Goal: Task Accomplishment & Management: Complete application form

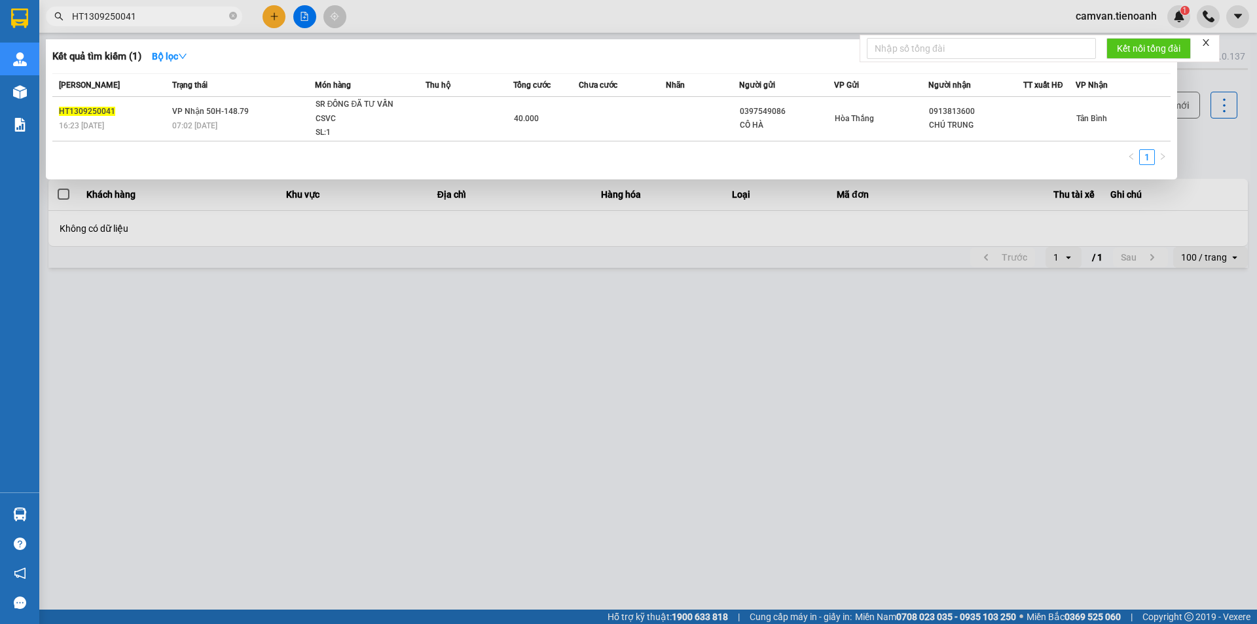
click at [168, 17] on input "HT1309250041" at bounding box center [149, 16] width 155 height 14
click at [167, 16] on input "HT1309250041" at bounding box center [149, 16] width 155 height 14
paste input "0347679293"
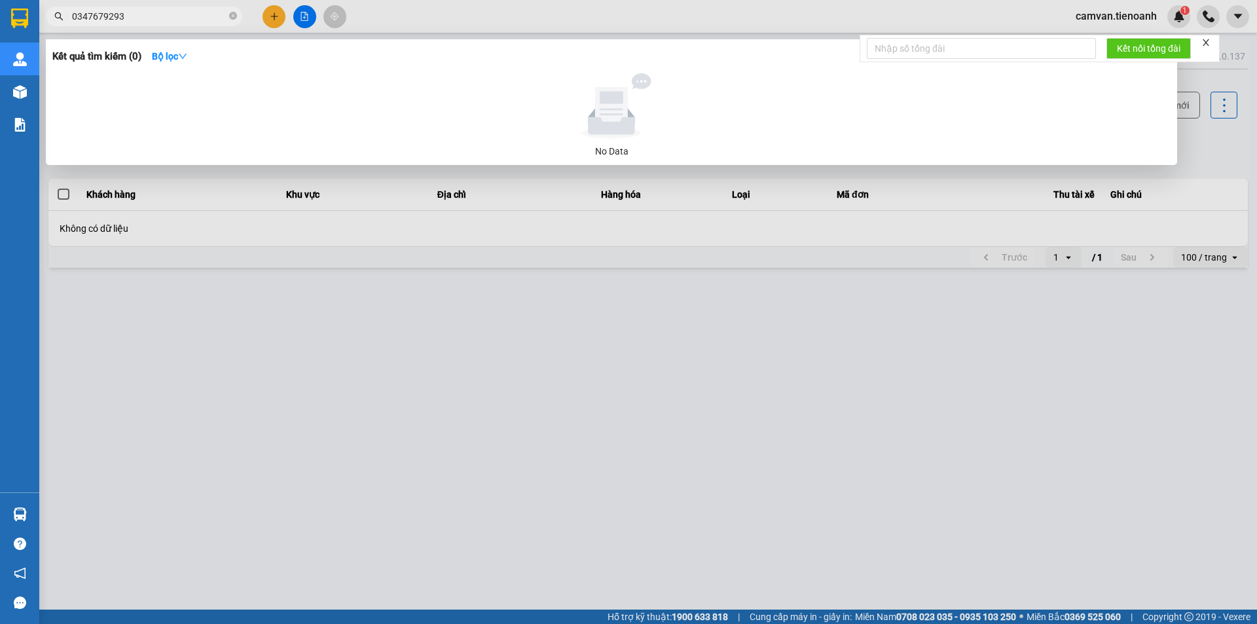
click at [153, 14] on input "0347679293" at bounding box center [149, 16] width 155 height 14
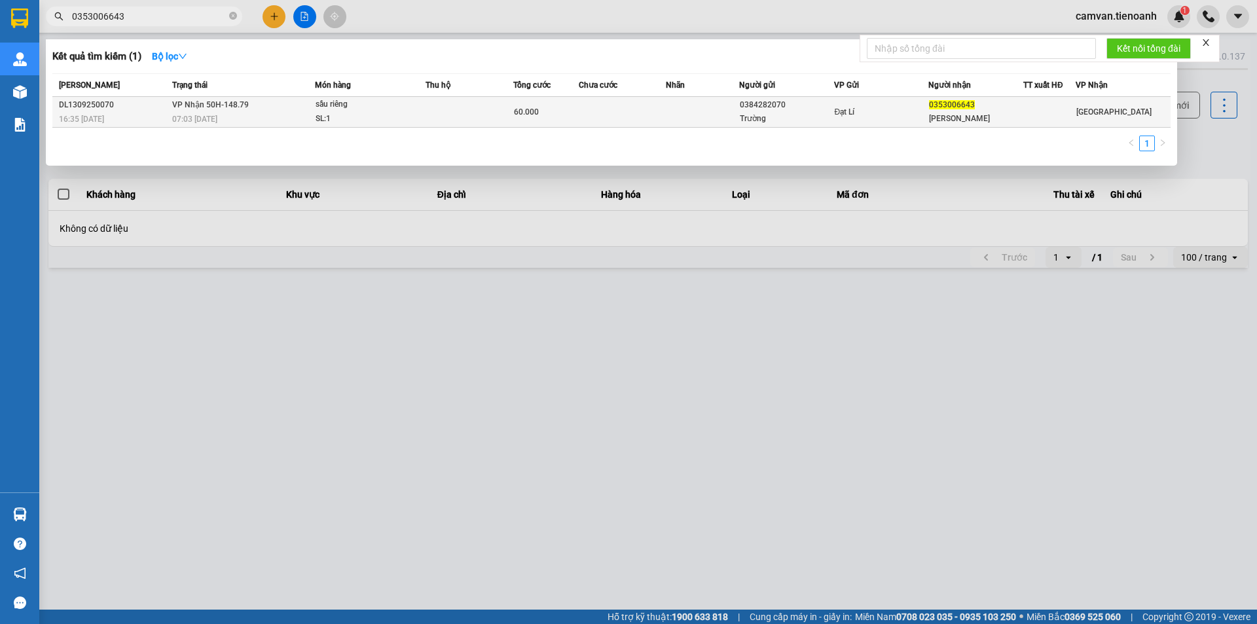
type input "0353006643"
click at [271, 111] on td "VP Nhận 50H-148.79 07:03 [DATE]" at bounding box center [242, 112] width 146 height 31
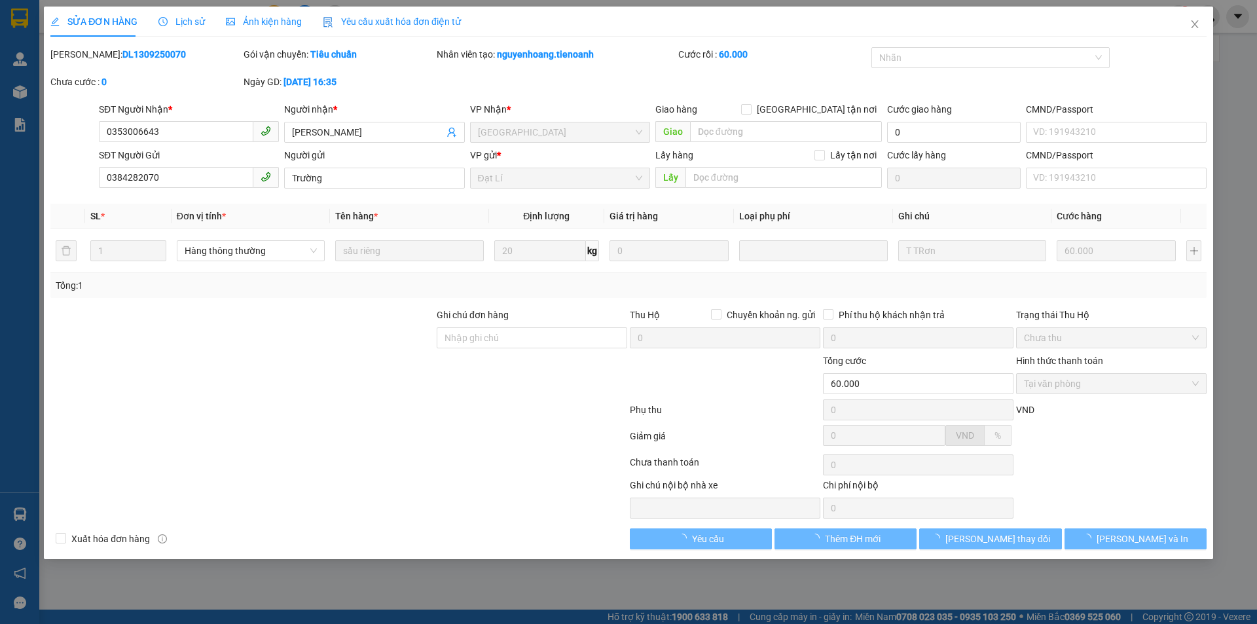
type input "0353006643"
type input "[PERSON_NAME]"
type input "0384282070"
type input "Trường"
type input "60.000"
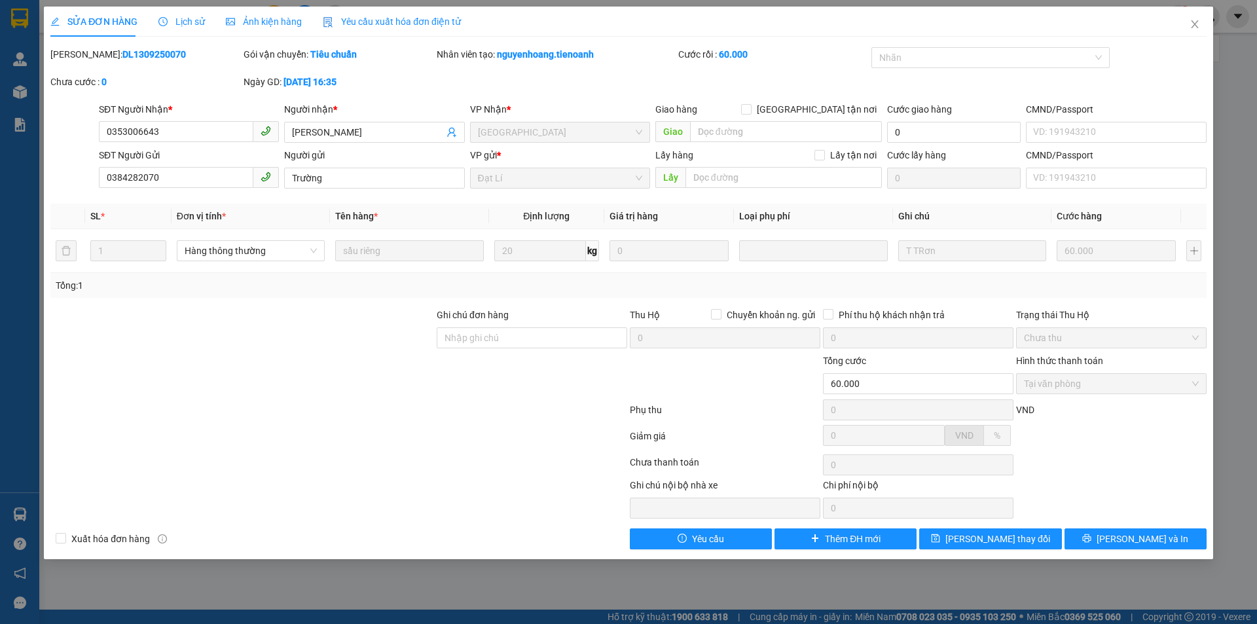
click at [174, 19] on span "Lịch sử" at bounding box center [181, 21] width 46 height 10
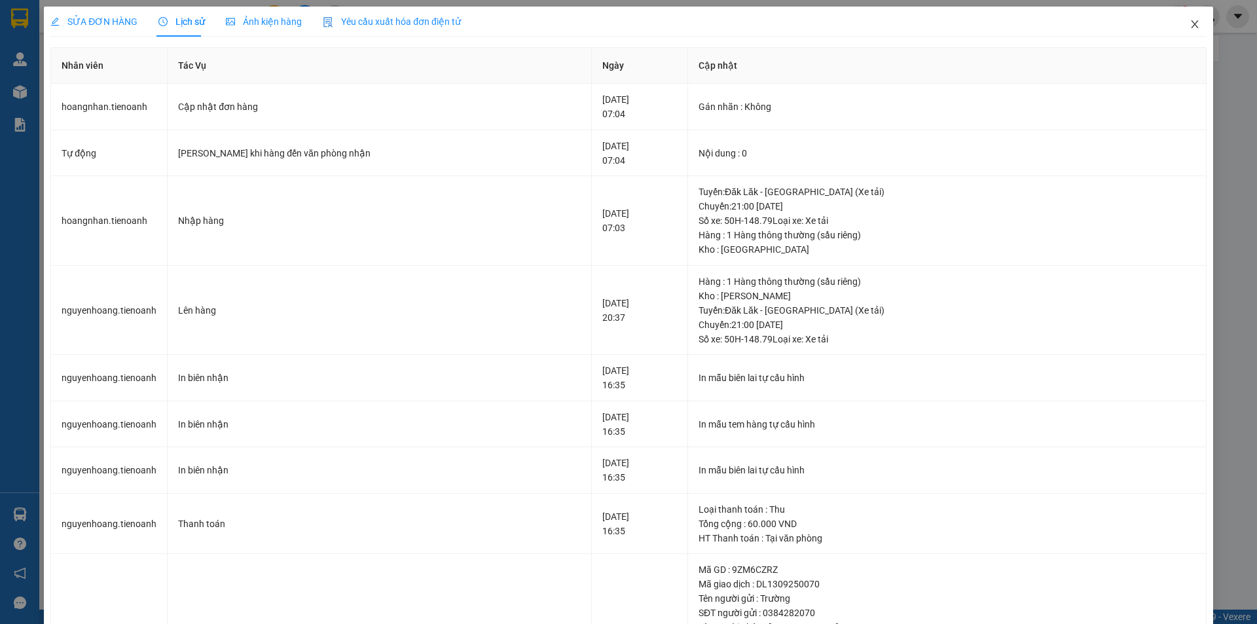
click at [1190, 24] on icon "close" at bounding box center [1195, 24] width 10 height 10
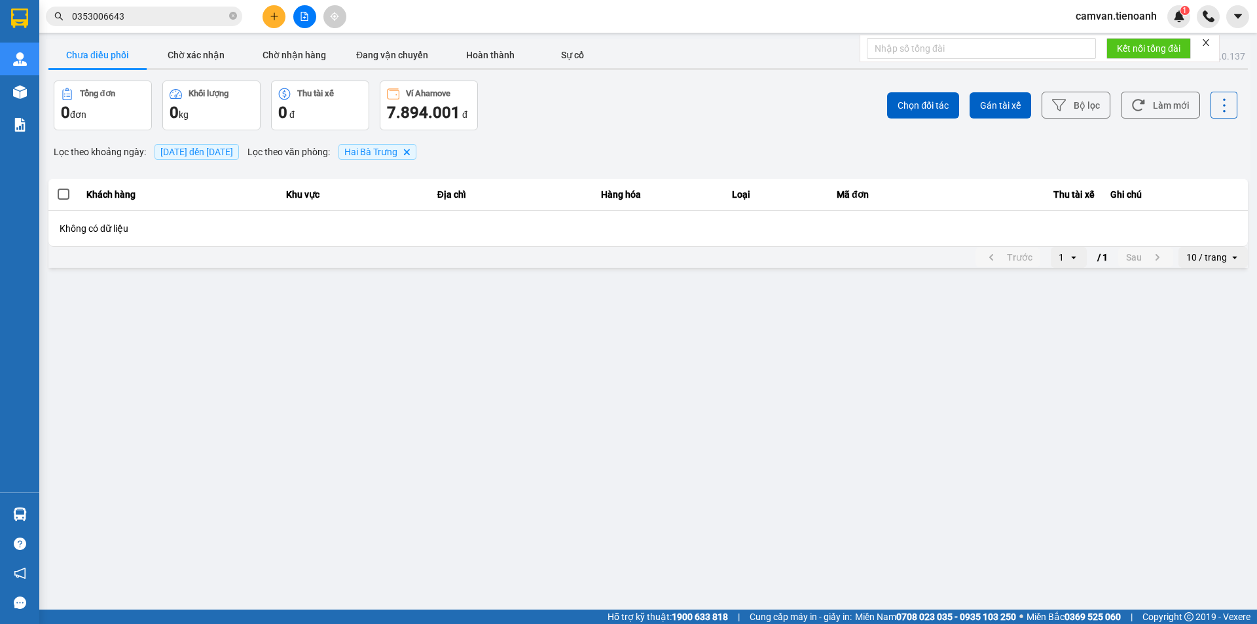
click at [167, 16] on input "0353006643" at bounding box center [149, 16] width 155 height 14
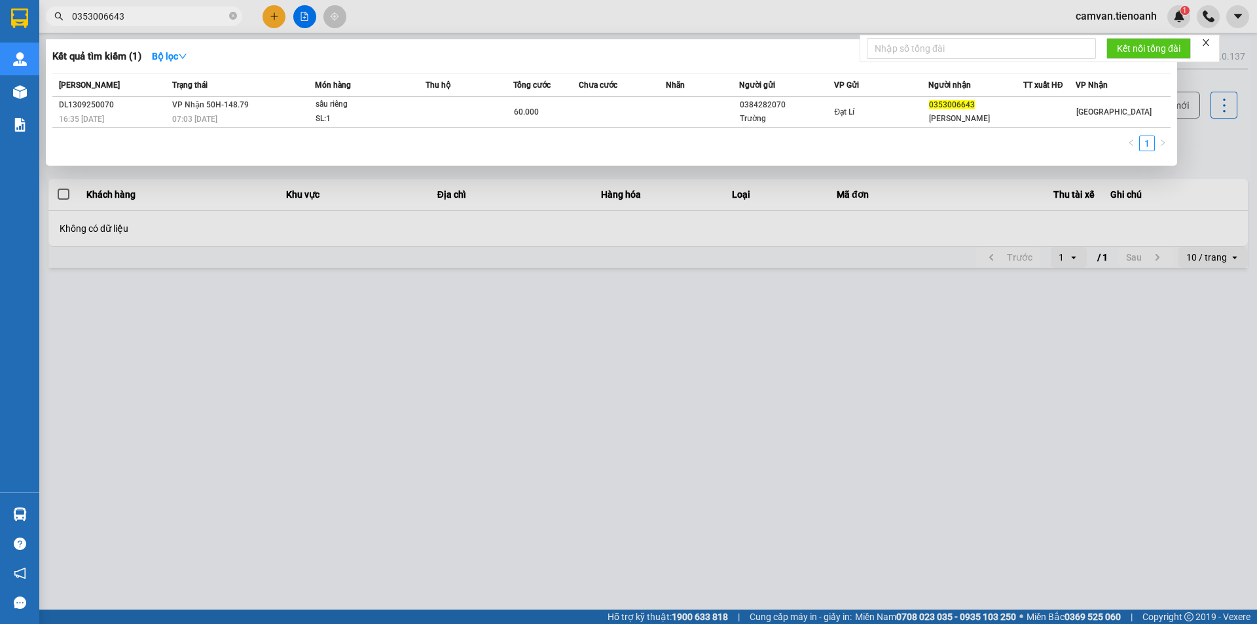
click at [202, 21] on input "0353006643" at bounding box center [149, 16] width 155 height 14
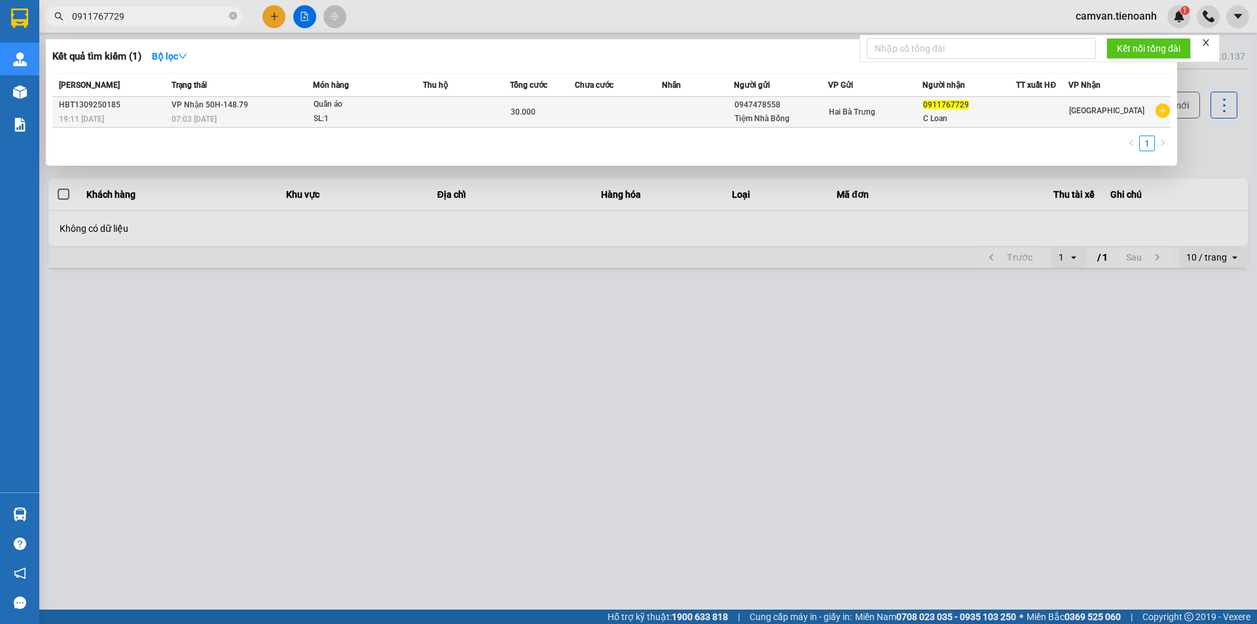
type input "0911767729"
click at [282, 118] on div "07:03 [DATE]" at bounding box center [242, 119] width 141 height 14
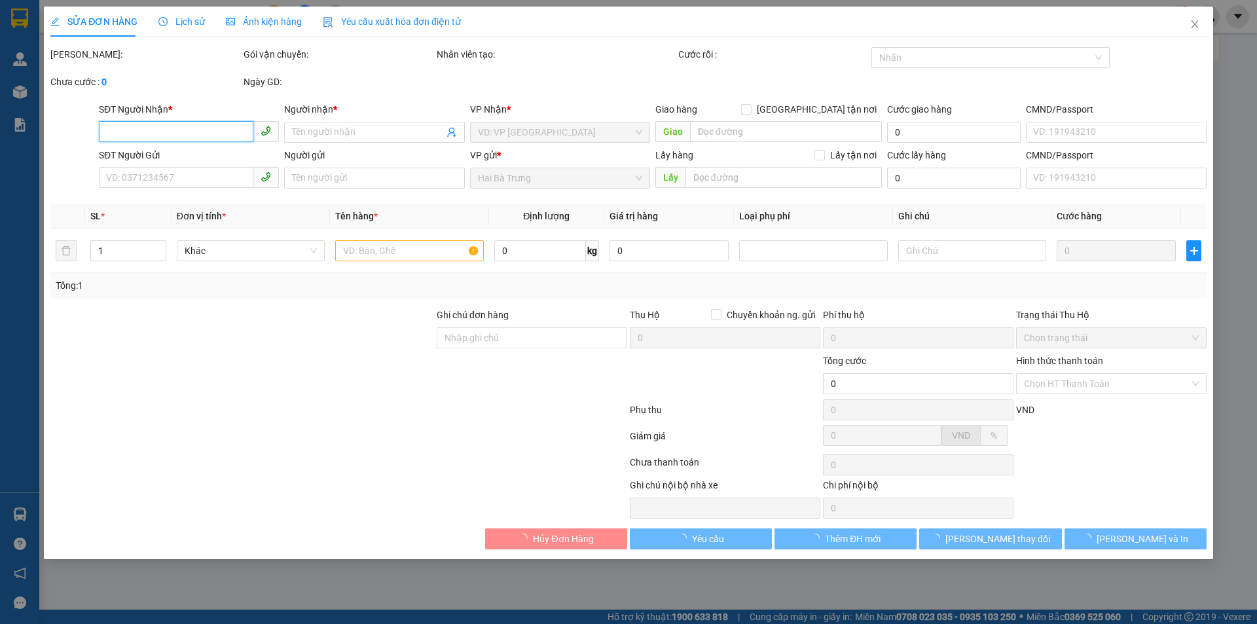
type input "0911767729"
type input "C Loan"
type input "0947478558"
type input "Tiệm Nhà Bống"
type input "30.000"
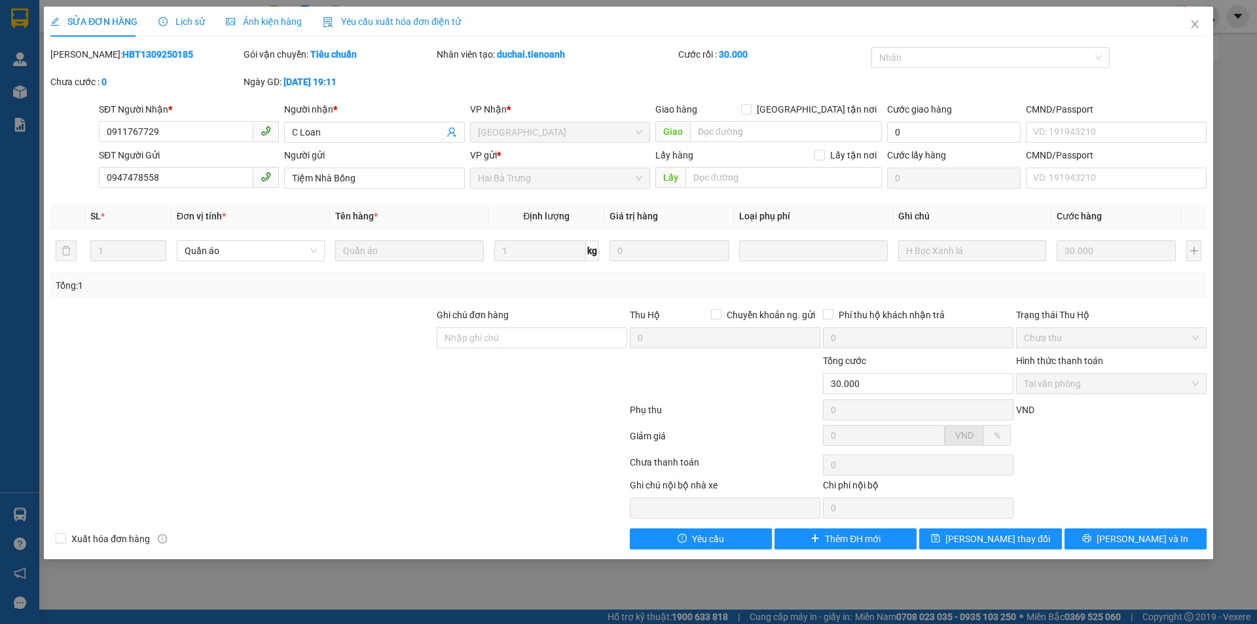
click at [191, 20] on span "Lịch sử" at bounding box center [181, 21] width 46 height 10
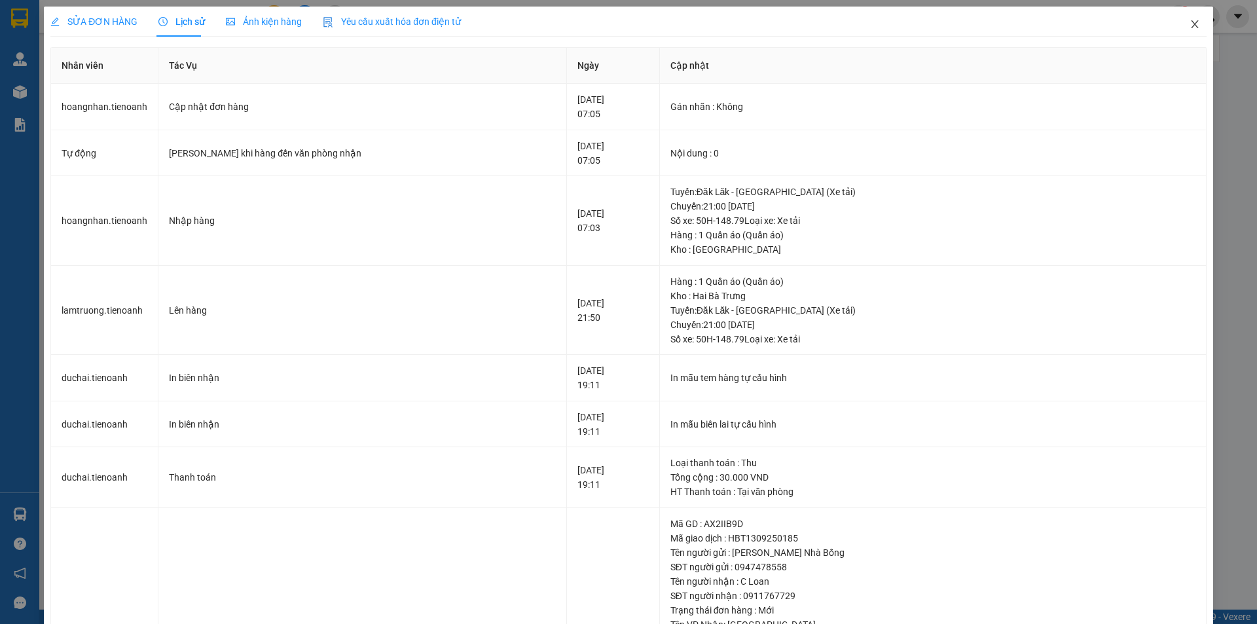
click at [1190, 27] on icon "close" at bounding box center [1195, 24] width 10 height 10
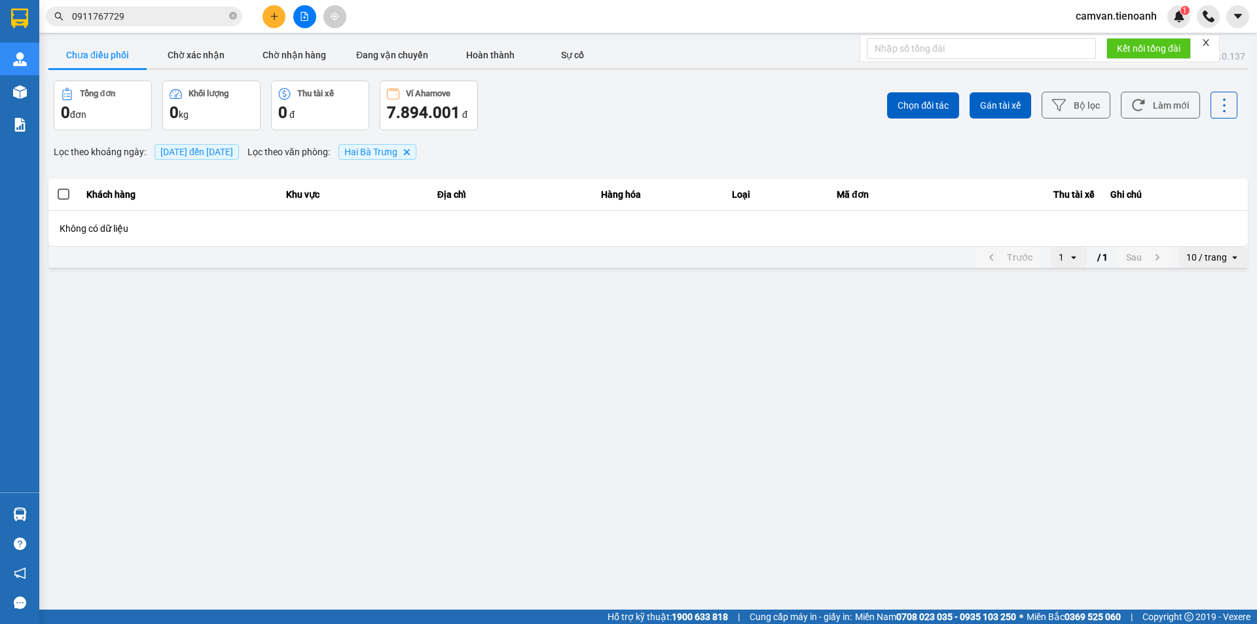
click at [177, 14] on input "0911767729" at bounding box center [149, 16] width 155 height 14
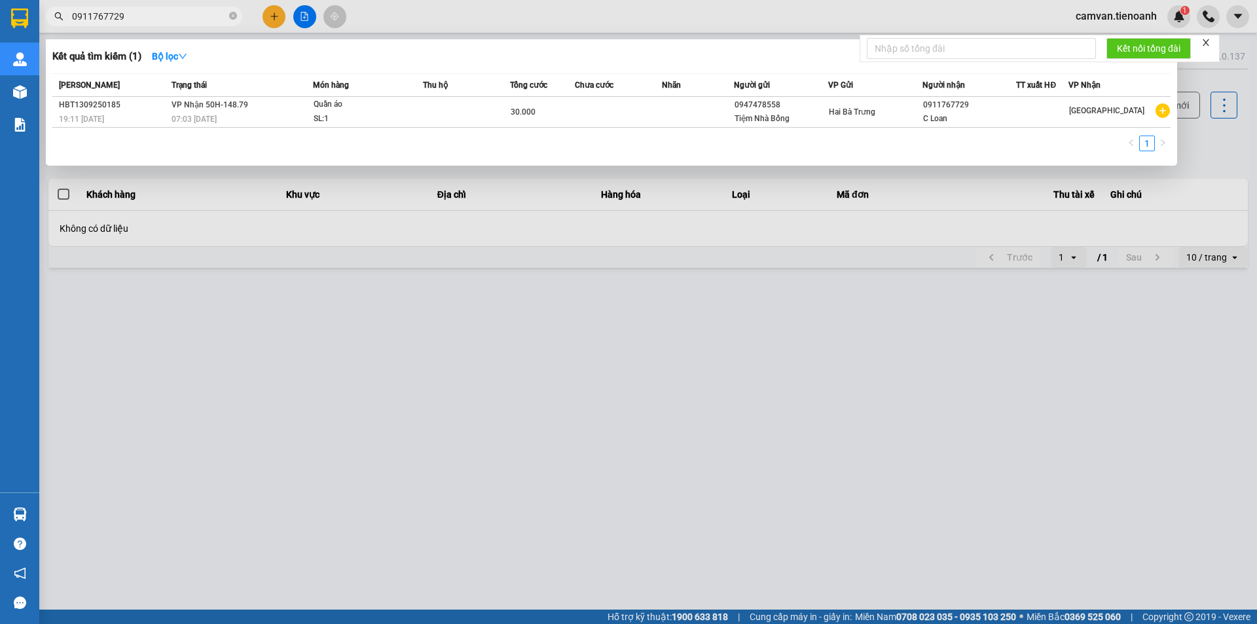
type input "0911767729"
